Goal: Task Accomplishment & Management: Complete application form

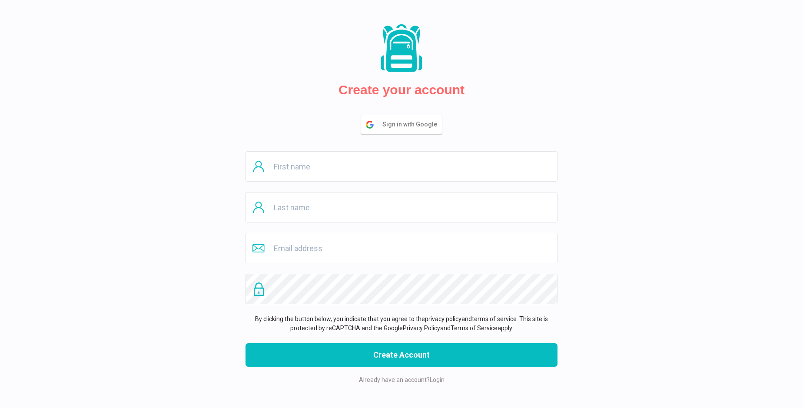
click at [401, 166] on input "text" at bounding box center [401, 166] width 312 height 30
type input "Lane"
click at [401, 207] on input "text" at bounding box center [401, 207] width 312 height 30
type input "Jast"
click at [401, 248] on input "email" at bounding box center [401, 248] width 312 height 30
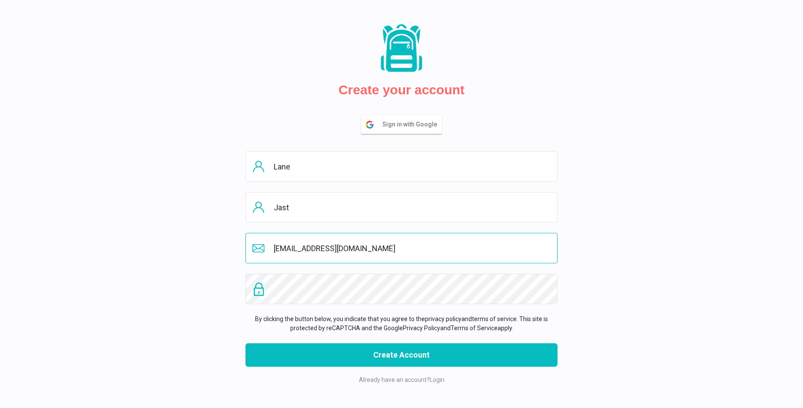
type input "[EMAIL_ADDRESS][DOMAIN_NAME]"
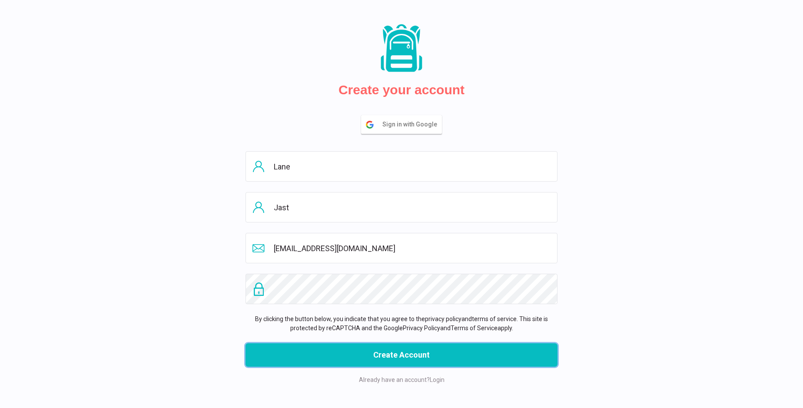
click at [401, 355] on button "Create Account" at bounding box center [401, 354] width 312 height 23
